Goal: Task Accomplishment & Management: Manage account settings

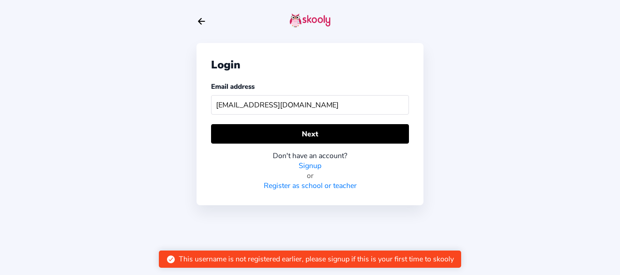
click at [294, 103] on input "skoolypreschool@mailintor.com" at bounding box center [310, 105] width 198 height 20
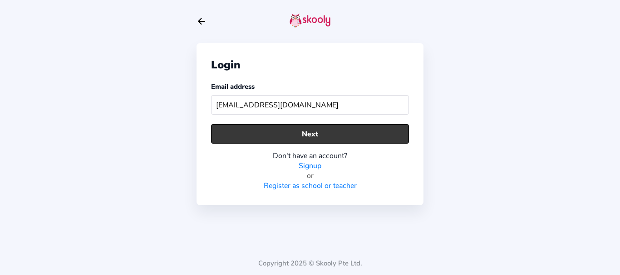
type input "skoolypreschool@mailinator.com"
click at [286, 136] on button "Next" at bounding box center [310, 134] width 198 height 20
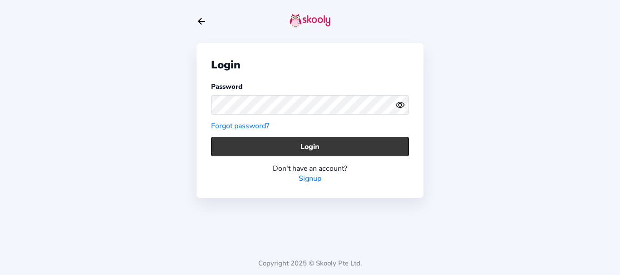
click at [220, 149] on button "Login" at bounding box center [310, 147] width 198 height 20
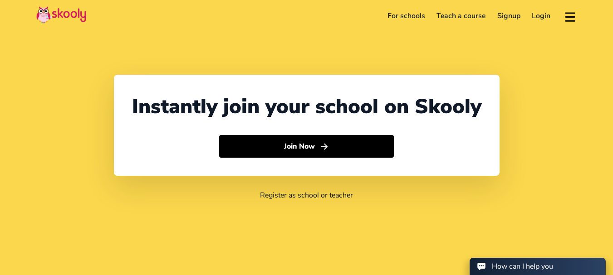
click at [533, 15] on link "Login" at bounding box center [541, 16] width 30 height 15
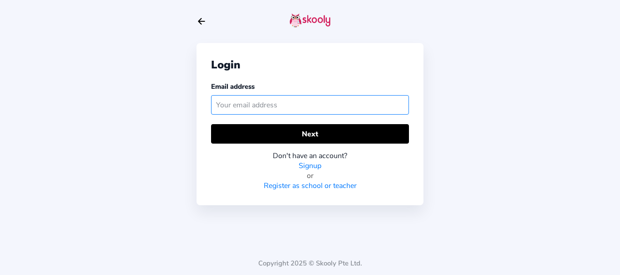
paste input "skoolygroove"
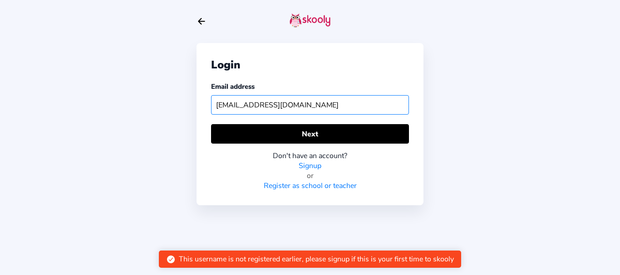
click at [285, 104] on input "skoolygroove@mailintor.com" at bounding box center [310, 105] width 198 height 20
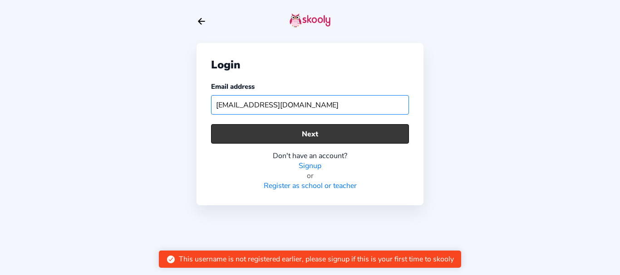
type input "skoolygroove@mailinator.com"
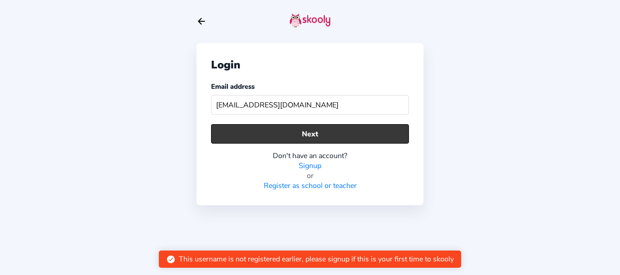
click at [275, 137] on button "Next" at bounding box center [310, 134] width 198 height 20
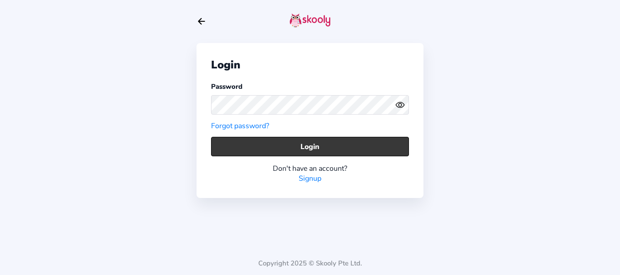
click at [252, 145] on button "Login" at bounding box center [310, 147] width 198 height 20
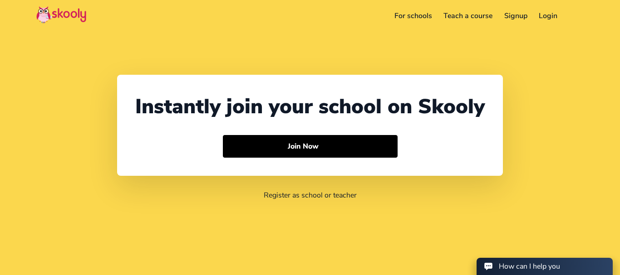
click at [548, 14] on link "Login" at bounding box center [548, 16] width 30 height 15
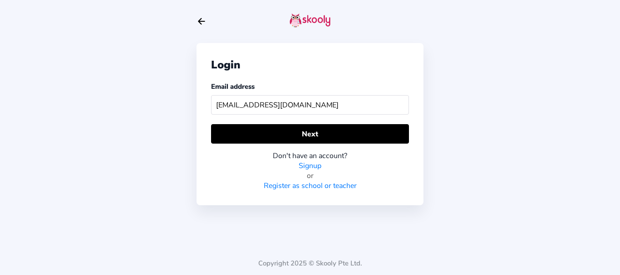
type input "skoolypreschool@mailinator.com"
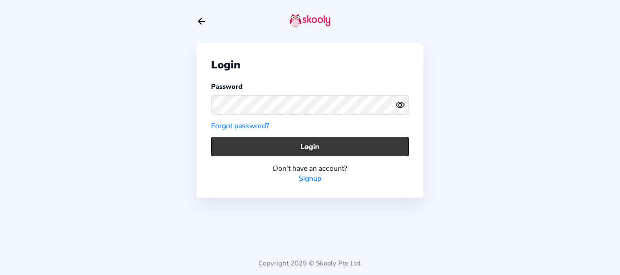
click at [242, 156] on button "Login" at bounding box center [310, 147] width 198 height 20
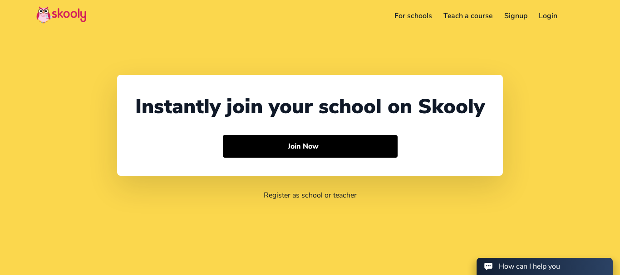
select select "91"
select select "[GEOGRAPHIC_DATA]"
select select "[GEOGRAPHIC_DATA]/[GEOGRAPHIC_DATA]"
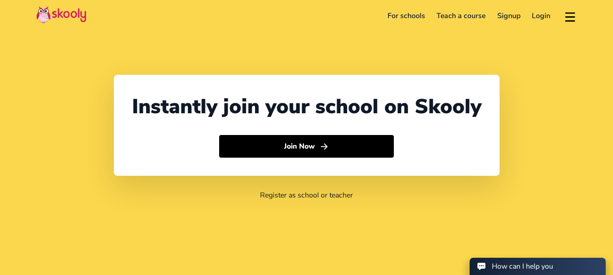
click at [544, 16] on link "Login" at bounding box center [541, 16] width 30 height 15
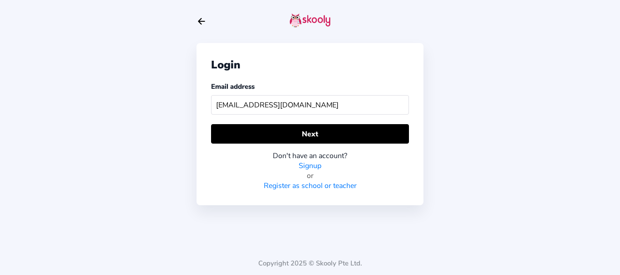
type input "skoolyacademy@gmail.com"
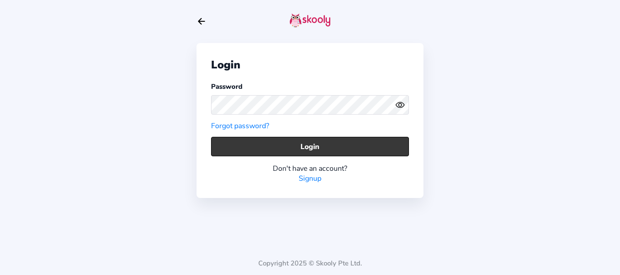
click at [228, 144] on button "Login" at bounding box center [310, 147] width 198 height 20
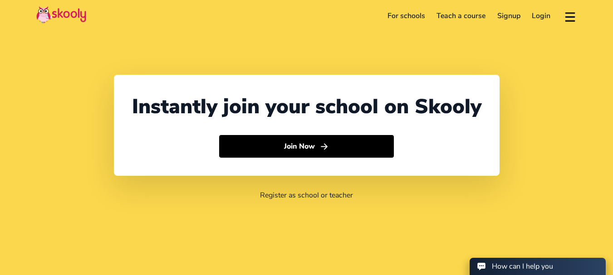
select select "91"
select select "[GEOGRAPHIC_DATA]"
select select "[GEOGRAPHIC_DATA]/[GEOGRAPHIC_DATA]"
click at [539, 18] on link "Login" at bounding box center [541, 16] width 30 height 15
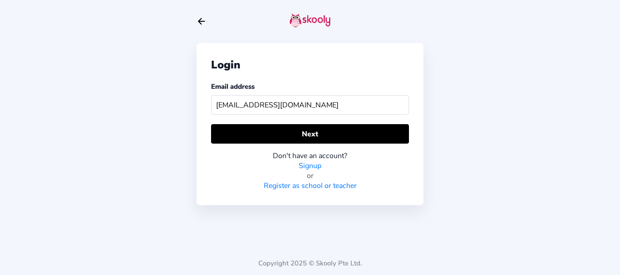
type input "skoolygroove@mailinator.com"
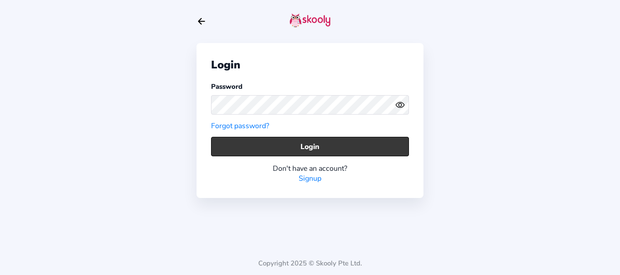
click at [228, 142] on button "Login" at bounding box center [310, 147] width 198 height 20
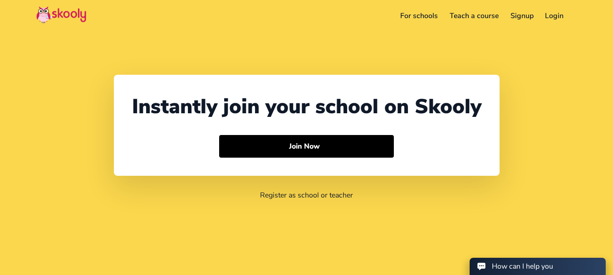
select select "91"
select select "[GEOGRAPHIC_DATA]"
select select "[GEOGRAPHIC_DATA]/[GEOGRAPHIC_DATA]"
click at [553, 16] on link "Login" at bounding box center [541, 16] width 30 height 15
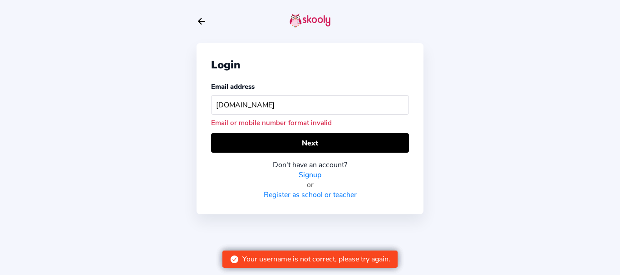
click at [248, 103] on input "[DOMAIN_NAME]" at bounding box center [310, 105] width 198 height 20
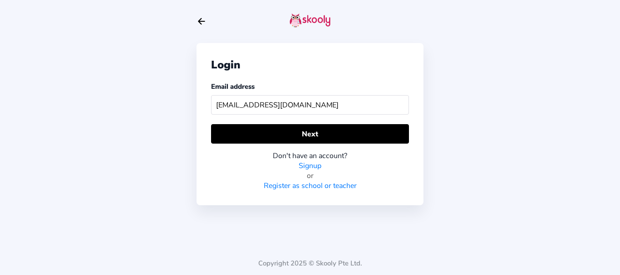
type input "[EMAIL_ADDRESS][DOMAIN_NAME]"
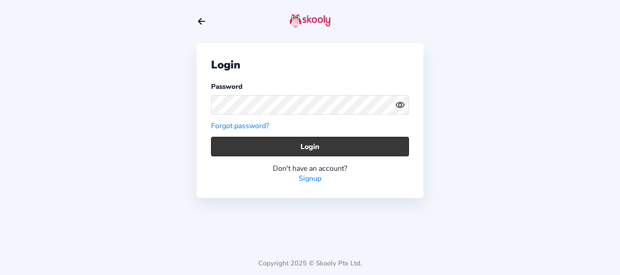
click at [223, 146] on button "Login" at bounding box center [310, 147] width 198 height 20
